Goal: Information Seeking & Learning: Learn about a topic

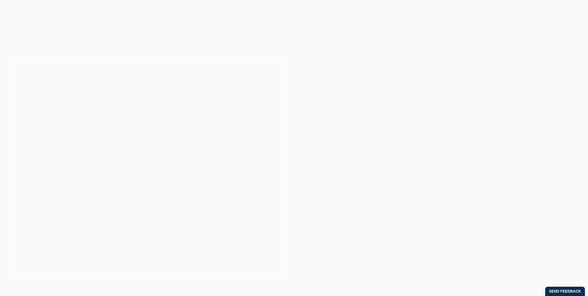
click at [314, 39] on button "Cancel" at bounding box center [316, 40] width 33 height 16
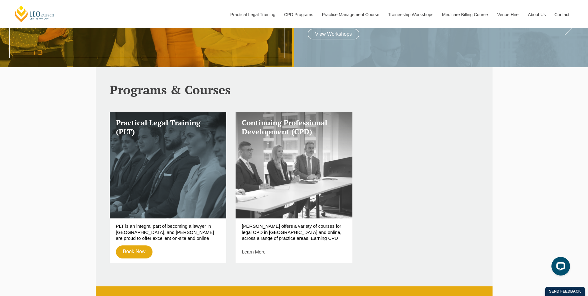
scroll to position [217, 0]
